Goal: Communication & Community: Answer question/provide support

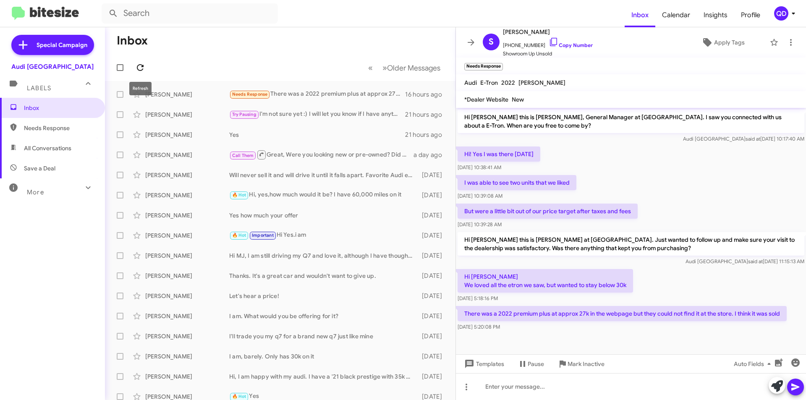
click at [143, 69] on icon at bounding box center [140, 68] width 10 height 10
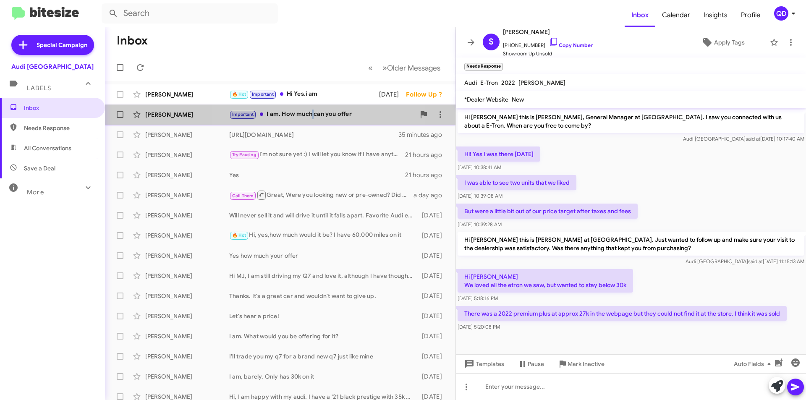
click at [313, 114] on div "Important I am. How much can you offer" at bounding box center [322, 115] width 186 height 10
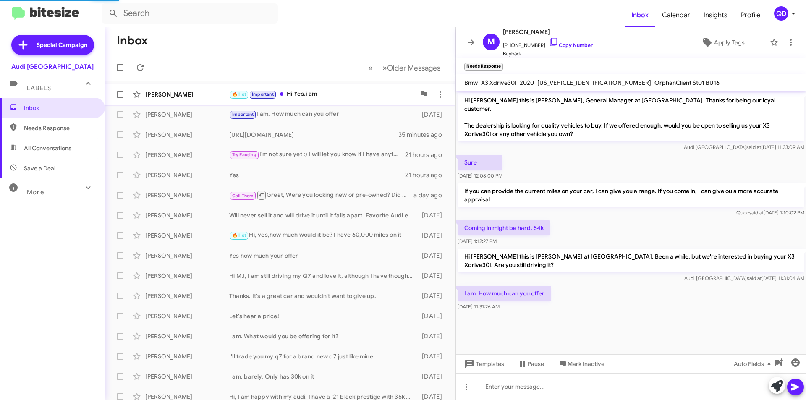
click at [325, 98] on div "🔥 Hot Important Hi Yes.i am" at bounding box center [322, 94] width 186 height 10
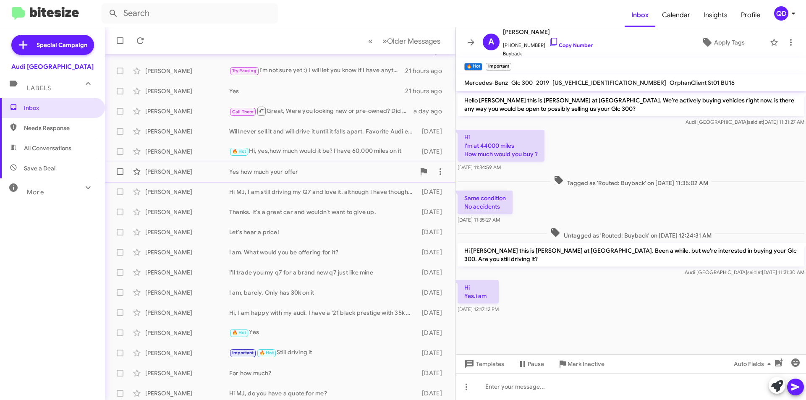
scroll to position [87, 0]
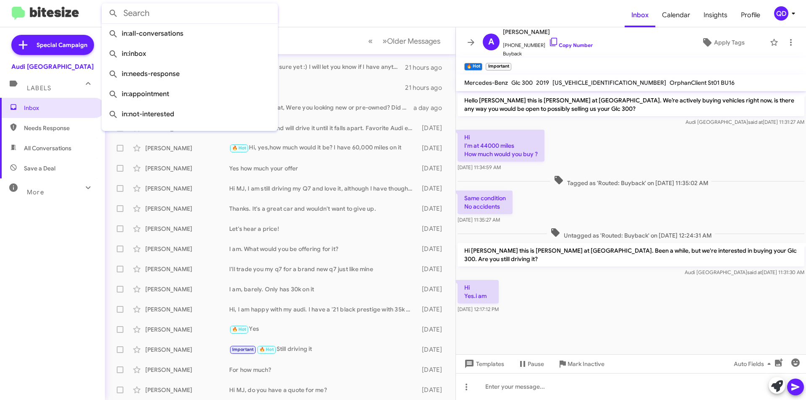
click at [195, 13] on input "text" at bounding box center [190, 13] width 176 height 20
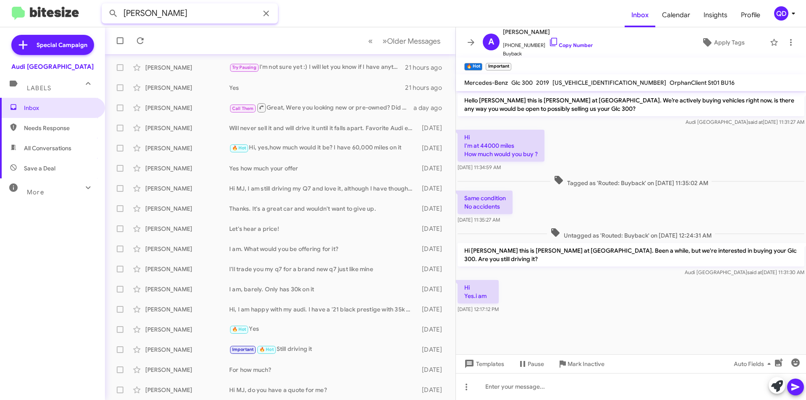
click at [105, 5] on button at bounding box center [113, 13] width 17 height 17
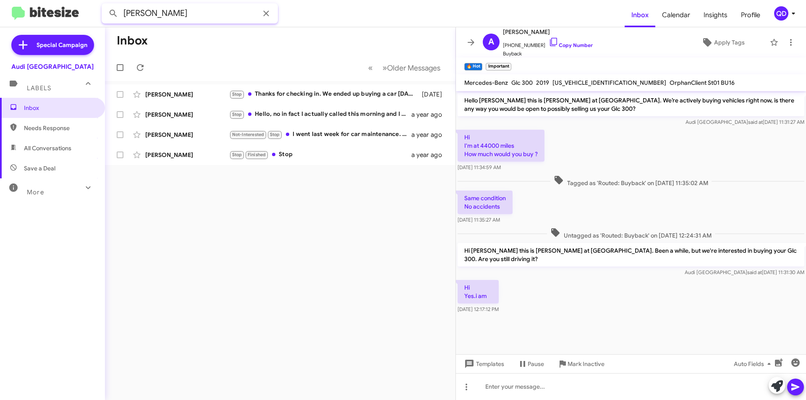
click at [160, 13] on input "[PERSON_NAME]" at bounding box center [190, 13] width 176 height 20
type input "bhatia"
click at [105, 5] on button at bounding box center [113, 13] width 17 height 17
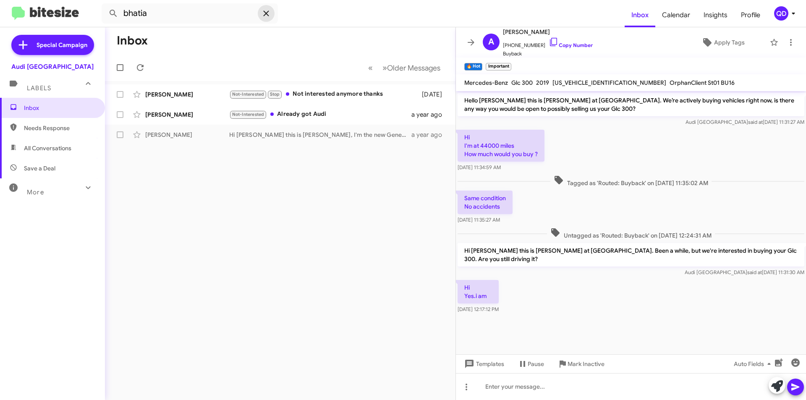
click at [269, 14] on icon at bounding box center [266, 13] width 10 height 10
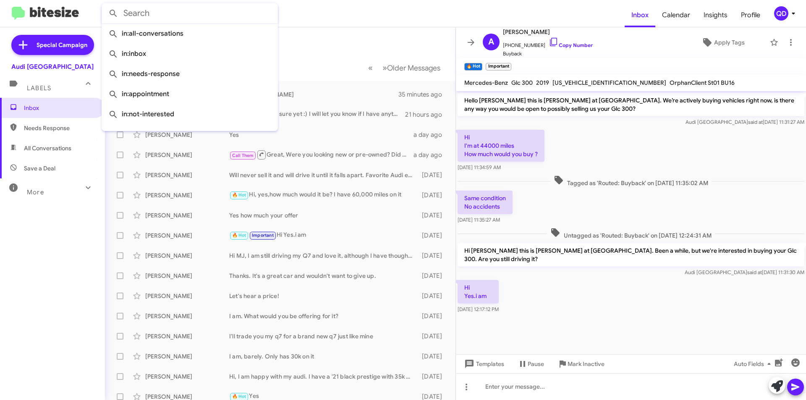
click at [69, 218] on div "Inbox Needs Response All Conversations Save a Deal More Important 🔥 Hot Appoint…" at bounding box center [52, 218] width 105 height 240
